Goal: Find specific page/section: Find specific page/section

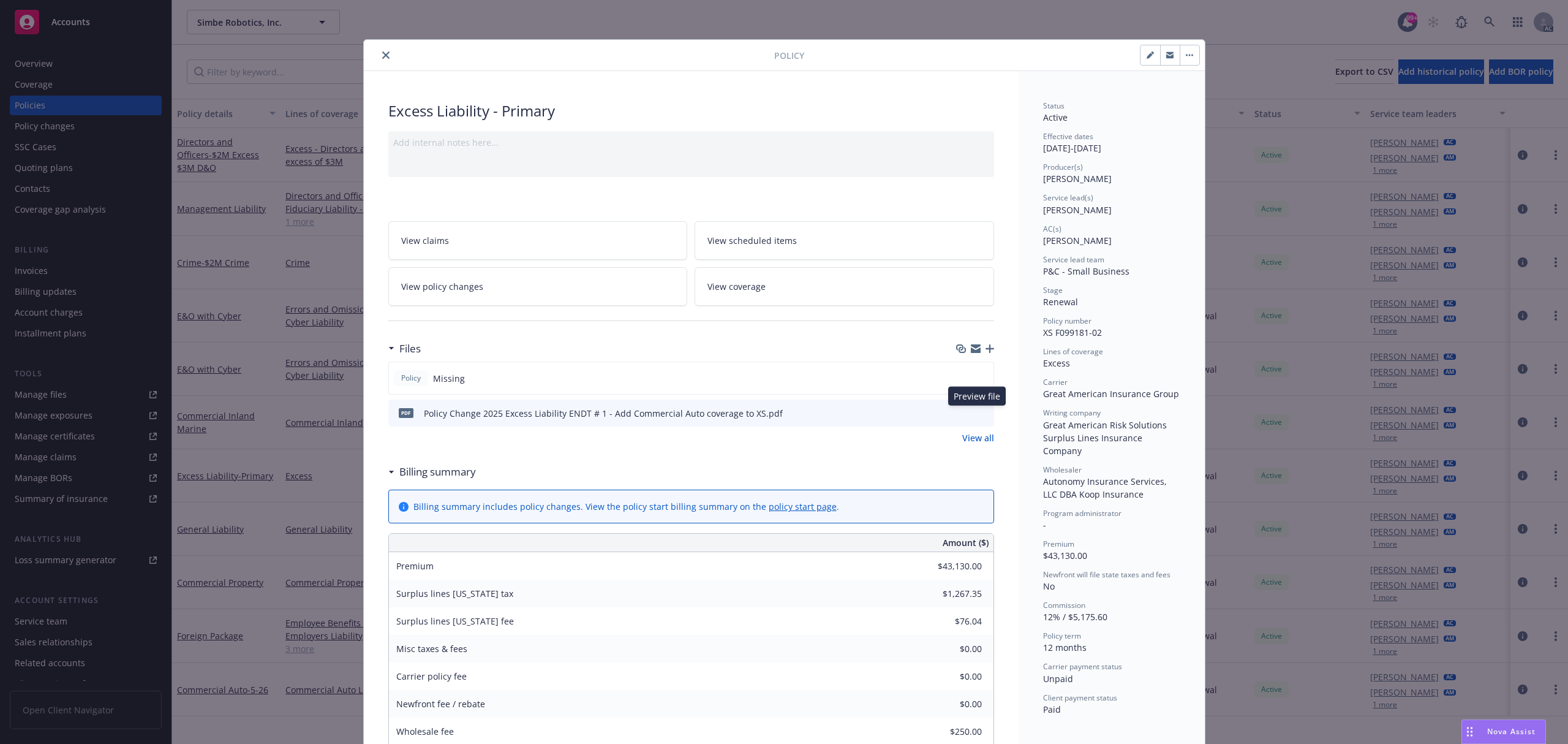
click at [978, 409] on icon "preview file" at bounding box center [982, 412] width 11 height 9
drag, startPoint x: 368, startPoint y: 58, endPoint x: 376, endPoint y: 59, distance: 8.1
click at [370, 59] on div at bounding box center [572, 55] width 406 height 14
click at [379, 59] on button "close" at bounding box center [386, 55] width 14 height 14
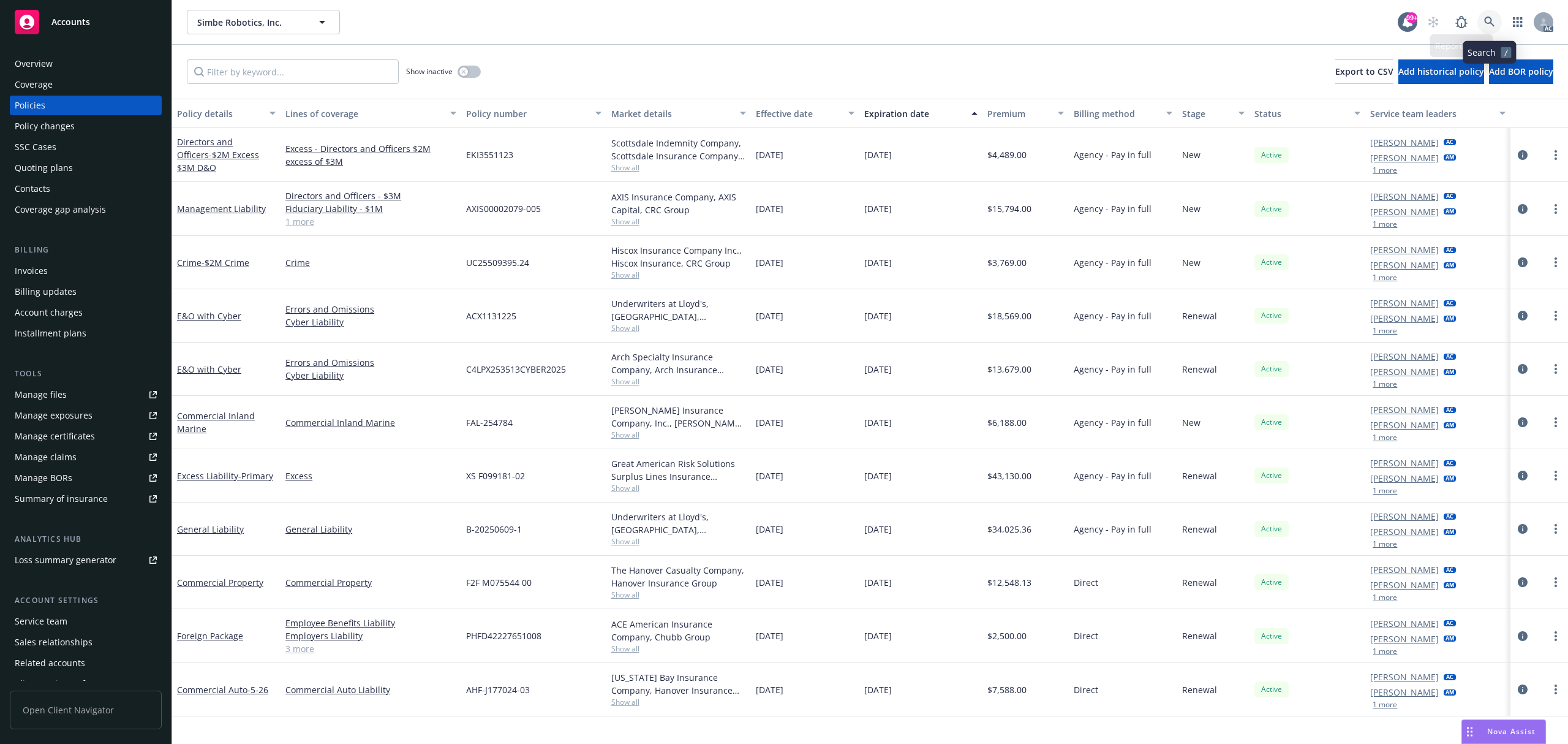
click at [1495, 20] on link at bounding box center [1489, 22] width 25 height 25
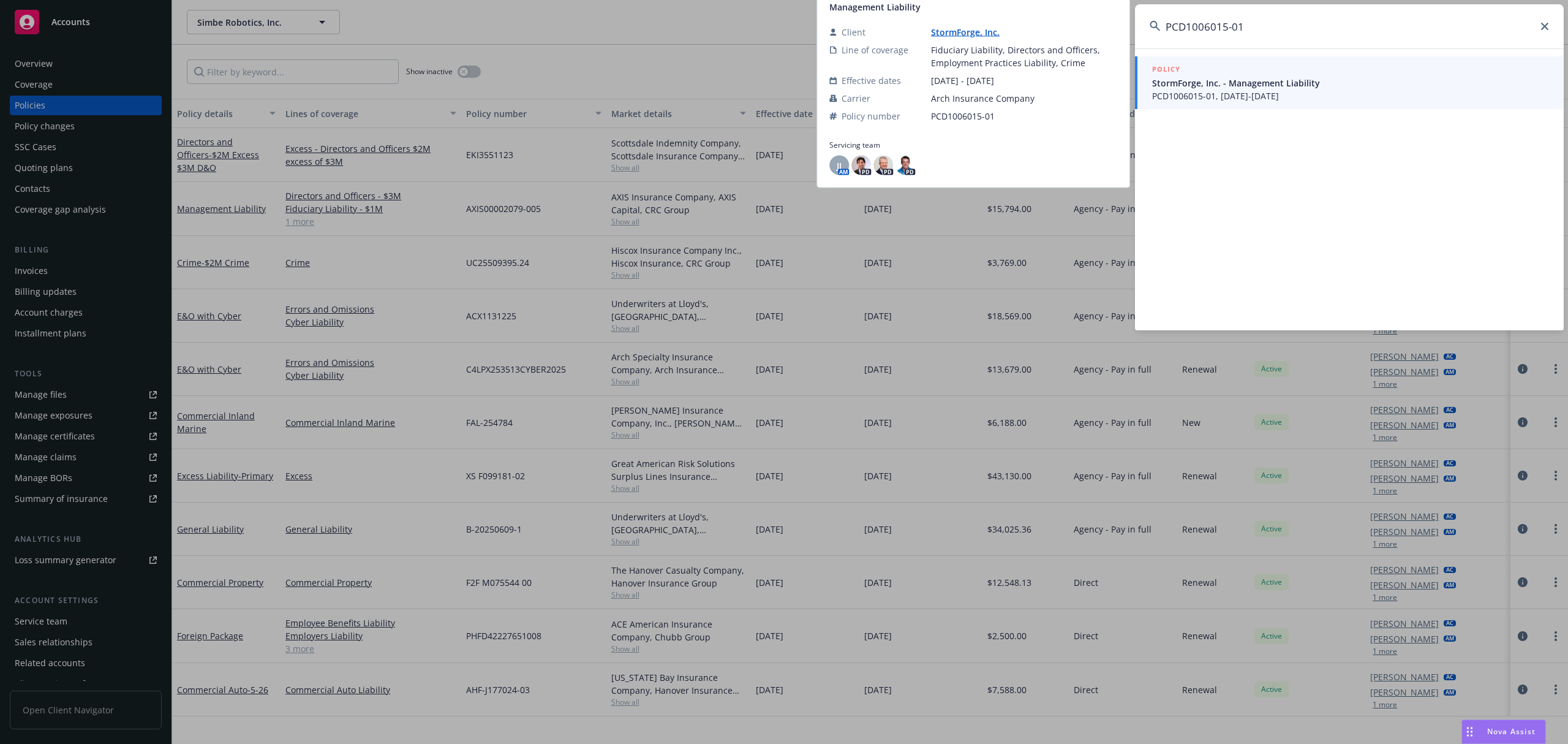
type input "PCD1006015-01"
click at [1288, 90] on span "PCD1006015-01, [DATE]-[DATE]" at bounding box center [1350, 96] width 397 height 13
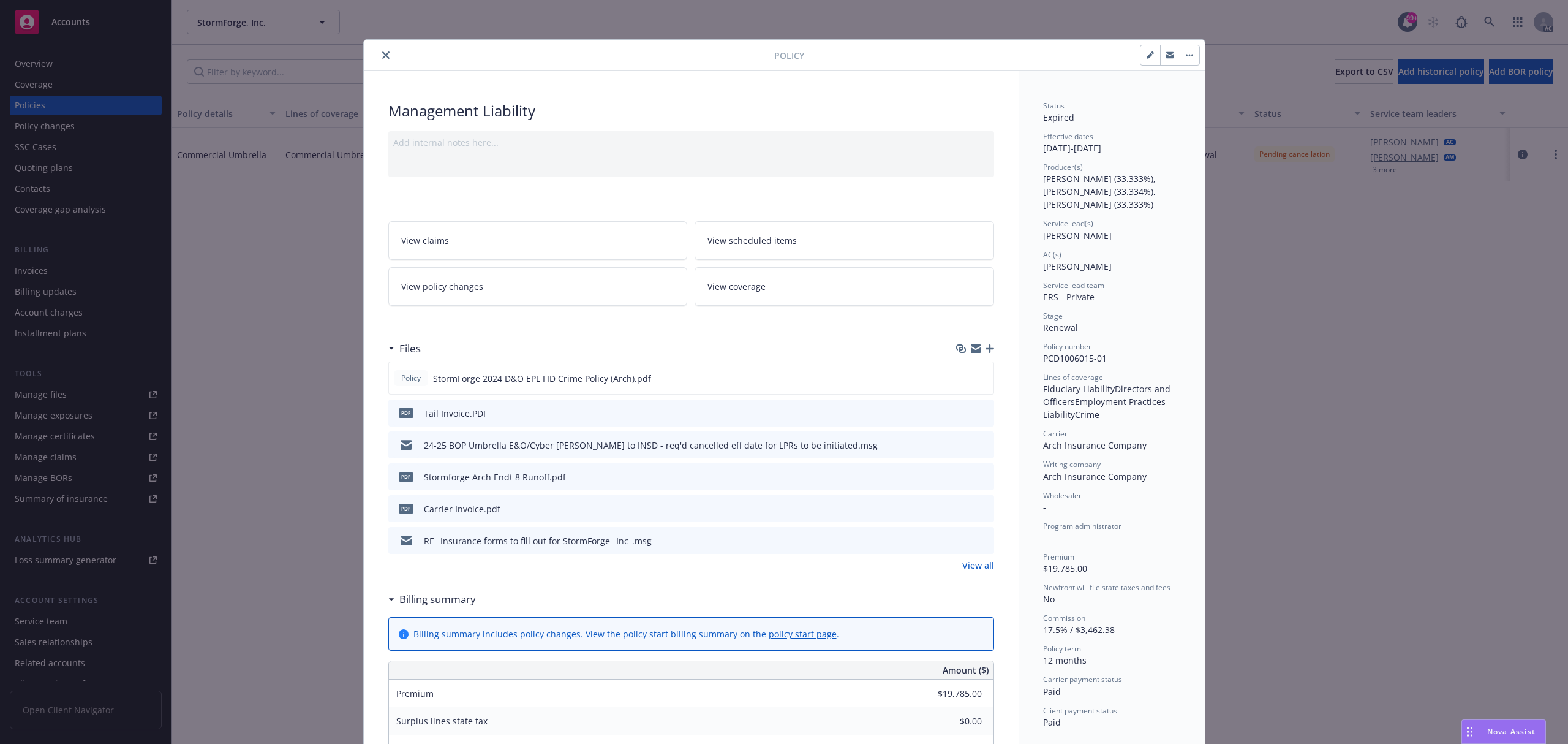
click at [382, 58] on icon "close" at bounding box center [385, 54] width 7 height 7
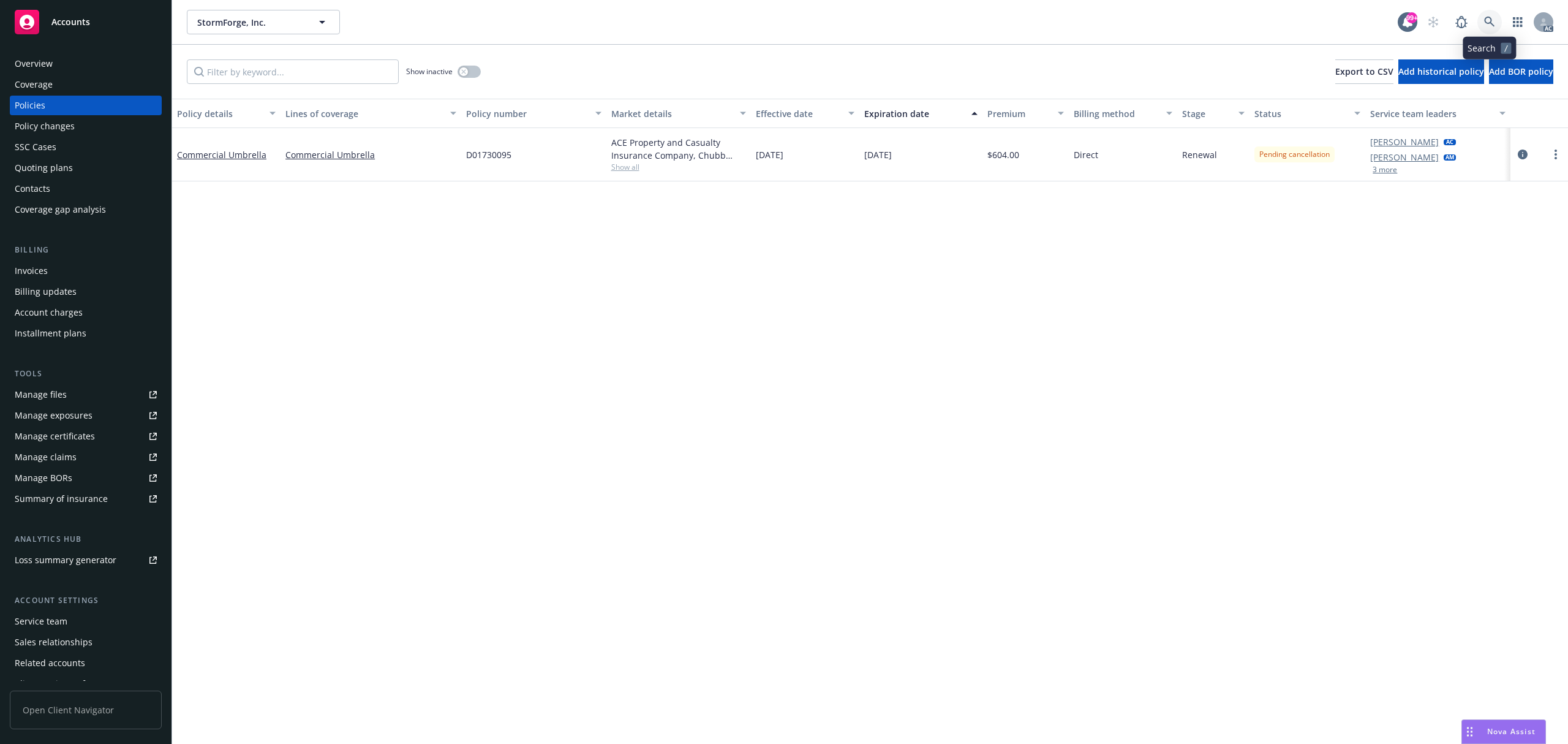
click at [1495, 18] on link at bounding box center [1489, 22] width 25 height 25
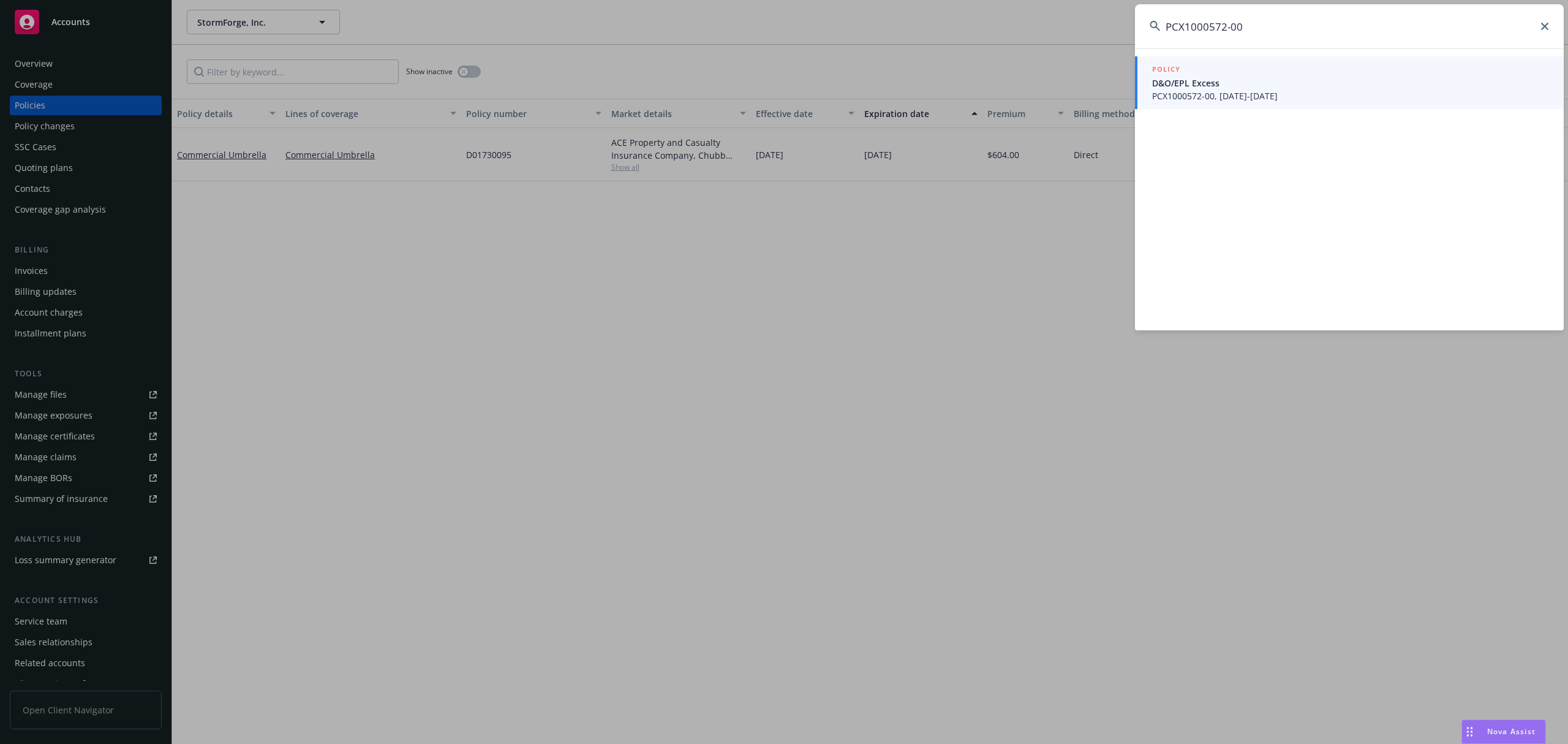
type input "PCX1000572-00"
click at [1293, 92] on span "PCX1000572-00, [DATE]-[DATE]" at bounding box center [1350, 96] width 397 height 13
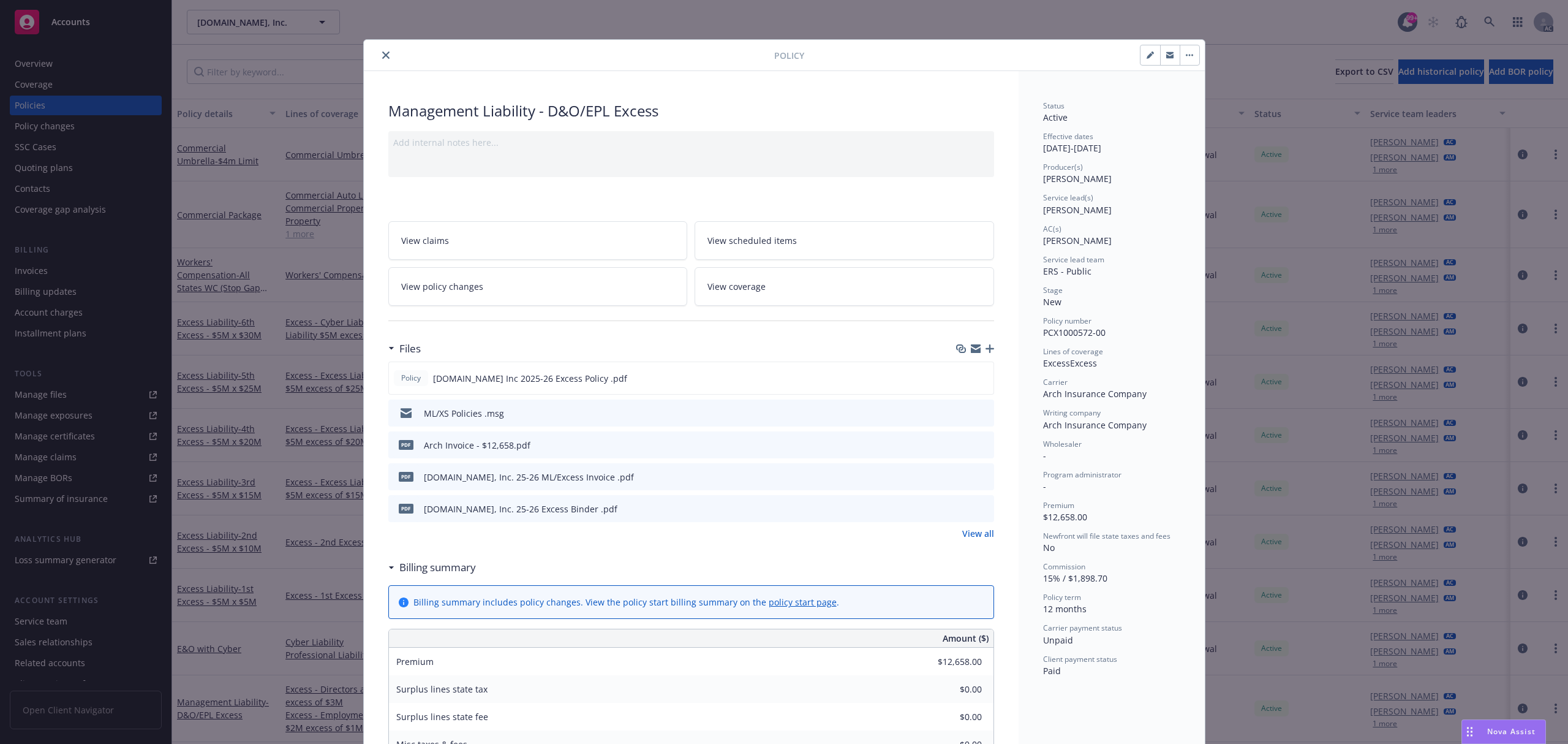
click at [977, 440] on icon "preview file" at bounding box center [982, 444] width 11 height 9
